Goal: Task Accomplishment & Management: Manage account settings

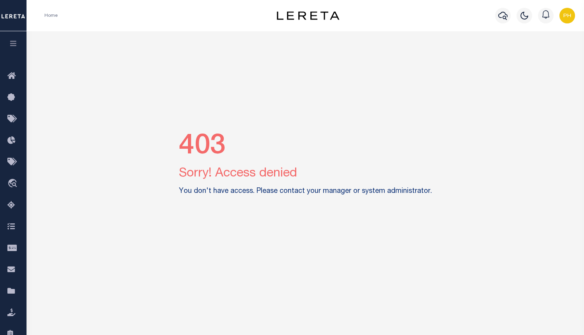
click at [560, 17] on img "button" at bounding box center [568, 16] width 16 height 16
click at [539, 54] on span "Sign out" at bounding box center [537, 55] width 22 height 5
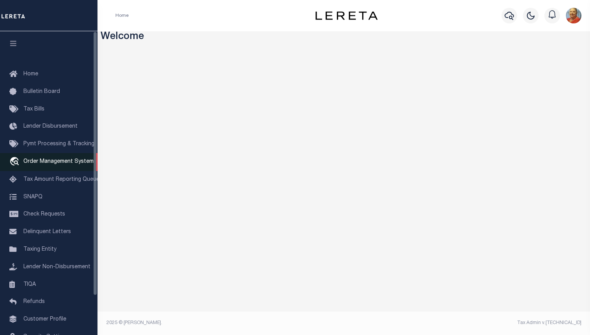
click at [73, 161] on span "Order Management System" at bounding box center [58, 161] width 70 height 5
